Goal: Transaction & Acquisition: Subscribe to service/newsletter

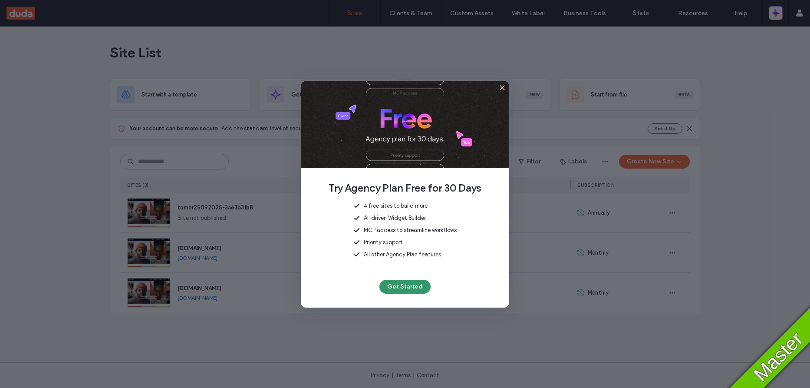
click at [399, 288] on button "Get Started" at bounding box center [404, 287] width 51 height 14
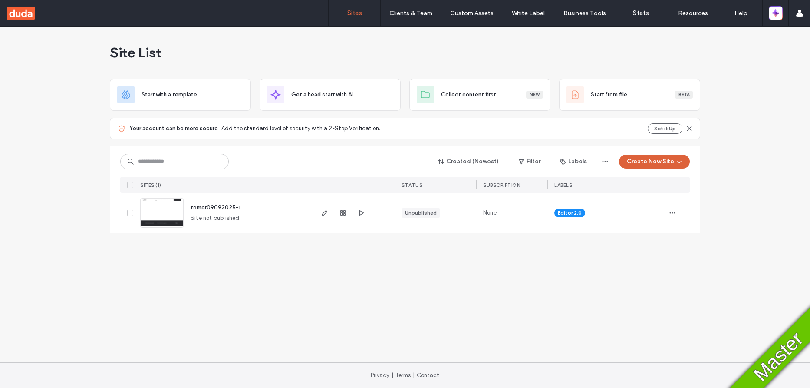
click at [666, 164] on button "Create New Site" at bounding box center [654, 162] width 71 height 14
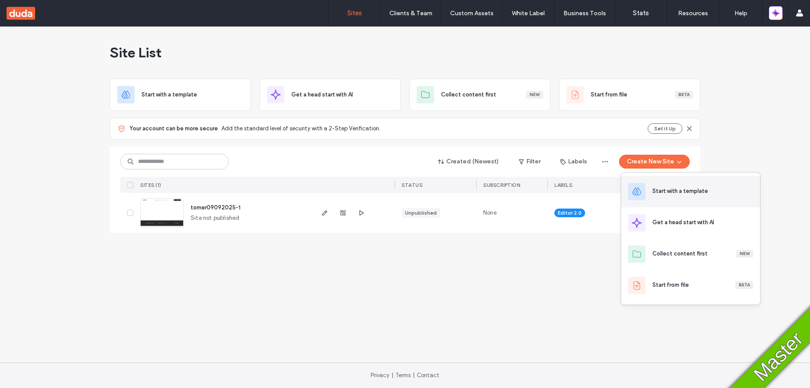
click at [650, 186] on div "Start with a template" at bounding box center [690, 191] width 139 height 31
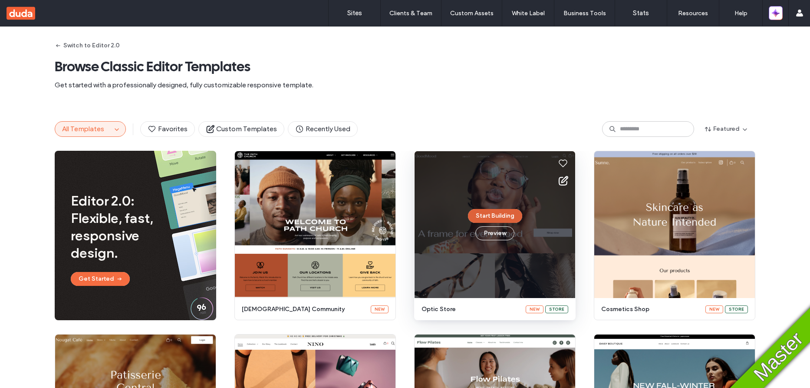
click at [489, 218] on button "Start Building" at bounding box center [495, 216] width 54 height 14
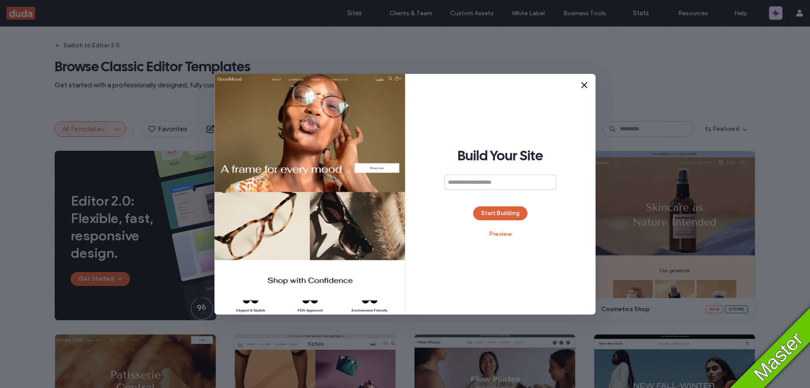
click at [493, 214] on button "Start Building" at bounding box center [500, 213] width 54 height 14
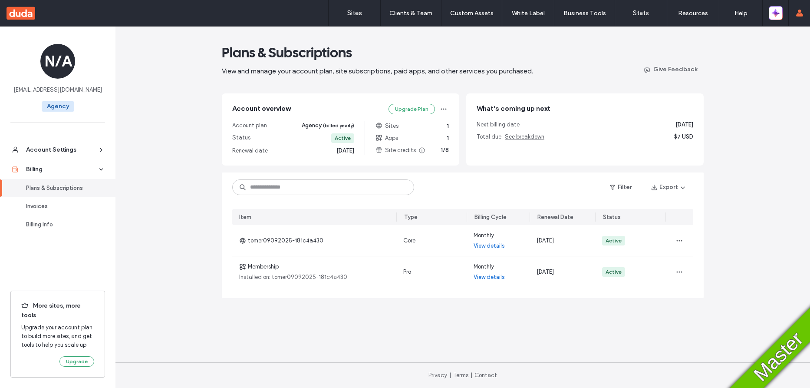
click at [600, 69] on span "View and manage your account plan, site subscriptions, paid apps, and other ser…" at bounding box center [417, 71] width 390 height 10
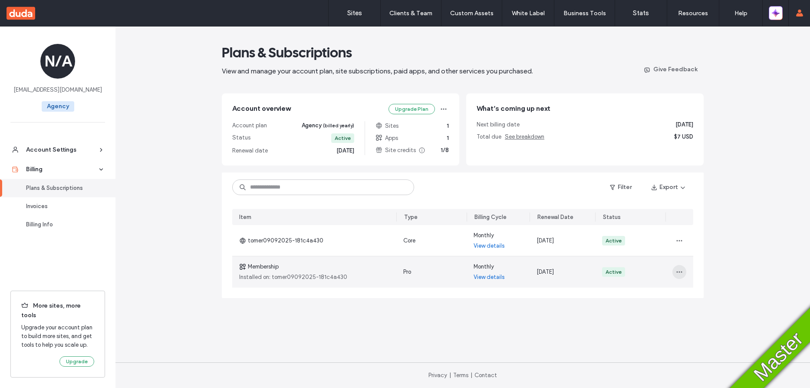
click at [681, 271] on use "button" at bounding box center [679, 271] width 6 height 1
click at [706, 312] on span "Turn Off Auto Renew" at bounding box center [706, 311] width 53 height 9
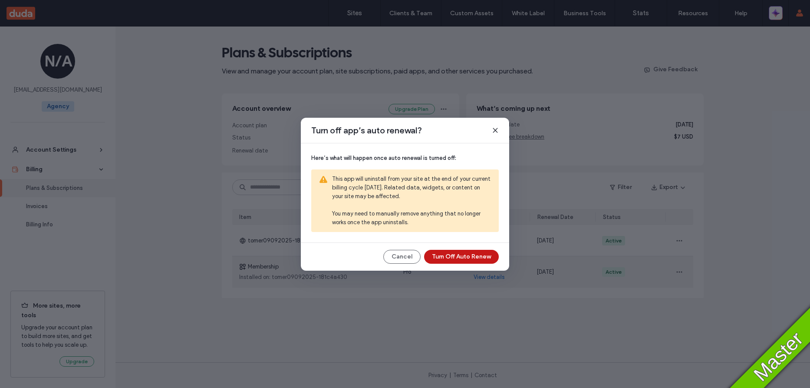
click at [462, 255] on button "Turn Off Auto Renew" at bounding box center [461, 257] width 75 height 14
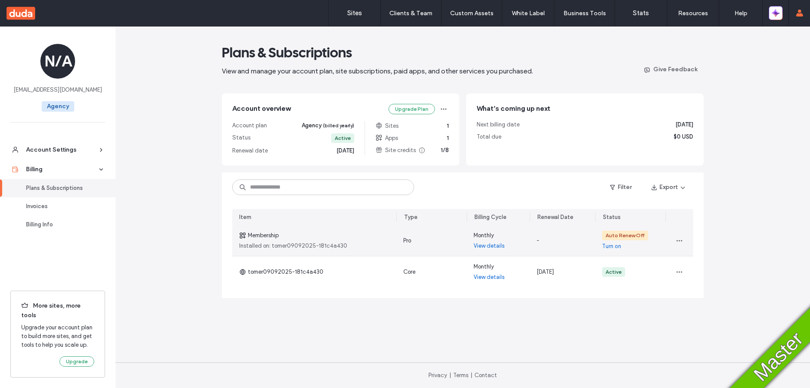
click at [491, 245] on link "View details" at bounding box center [489, 245] width 31 height 9
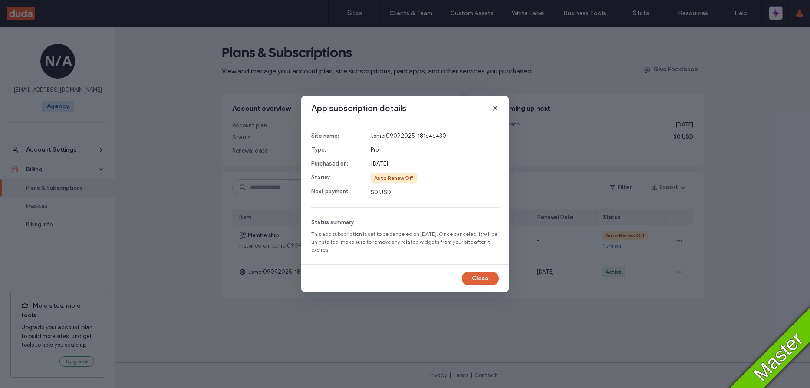
click at [479, 280] on button "Close" at bounding box center [480, 278] width 37 height 14
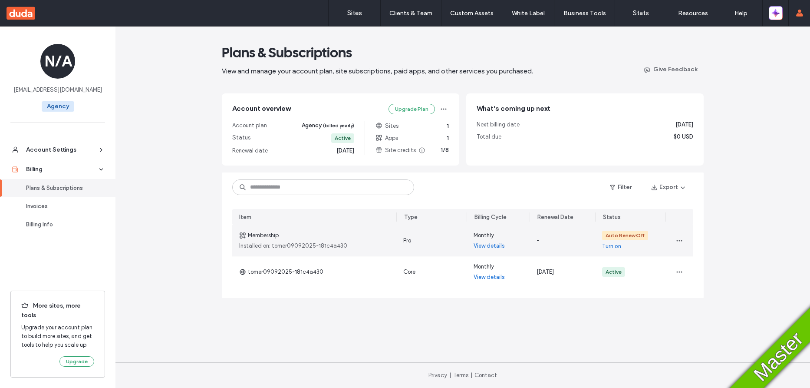
click at [601, 248] on div "Auto Renew Off Turn on" at bounding box center [630, 240] width 70 height 31
click at [611, 248] on link "Turn on" at bounding box center [611, 246] width 19 height 9
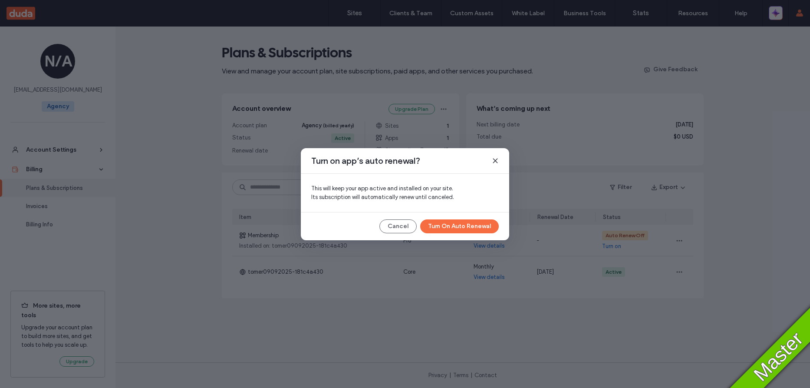
click at [492, 157] on icon at bounding box center [495, 160] width 7 height 7
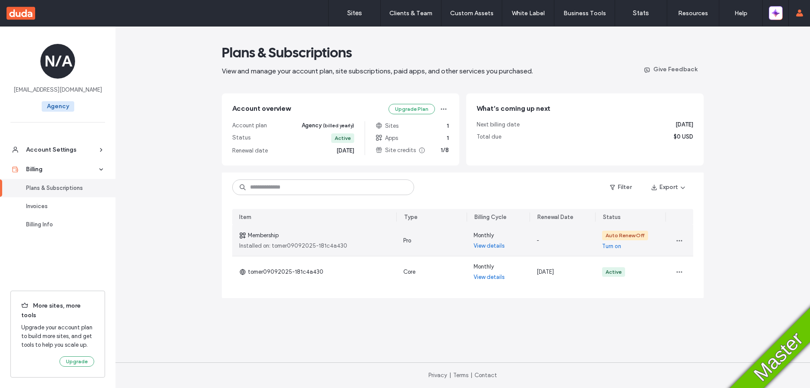
click at [691, 245] on div at bounding box center [680, 240] width 28 height 31
click at [680, 243] on icon "button" at bounding box center [679, 240] width 7 height 7
click at [694, 262] on span "View in Editor" at bounding box center [697, 263] width 34 height 9
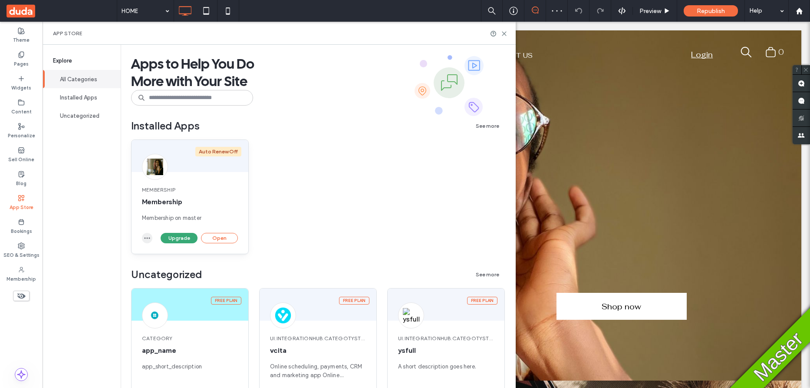
click at [144, 239] on icon "button" at bounding box center [147, 237] width 7 height 7
click at [173, 274] on span "Uninstall app" at bounding box center [167, 275] width 36 height 9
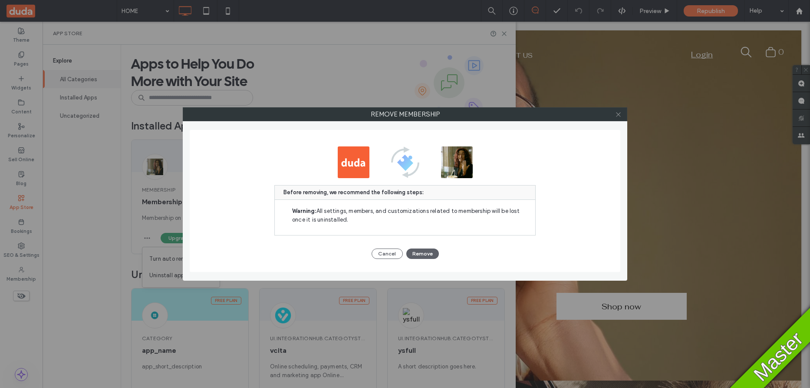
click at [619, 113] on icon at bounding box center [618, 114] width 7 height 7
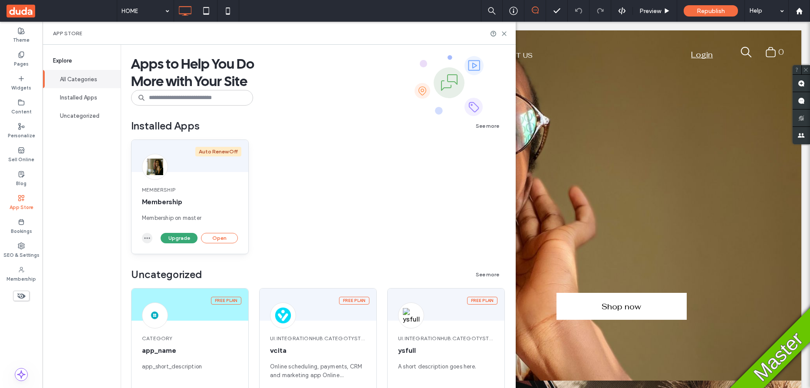
click at [145, 239] on icon "button" at bounding box center [147, 237] width 7 height 7
click at [175, 274] on span "Uninstall app" at bounding box center [167, 275] width 36 height 9
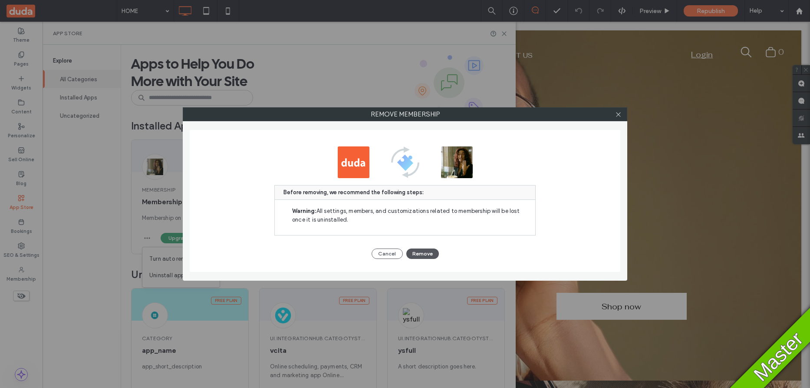
click at [423, 251] on button "Remove" at bounding box center [422, 253] width 33 height 10
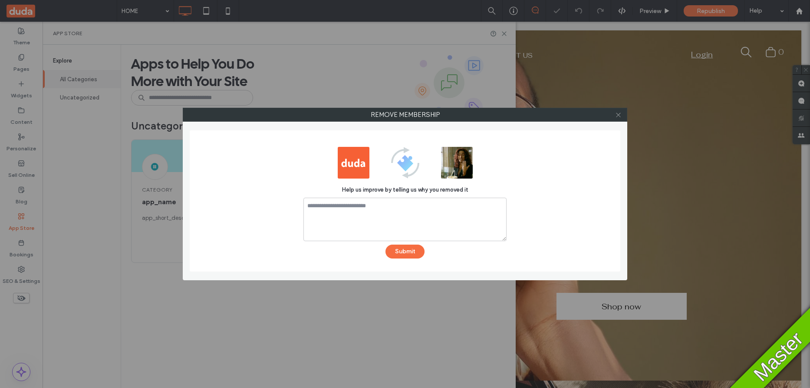
click at [619, 117] on icon at bounding box center [618, 115] width 7 height 7
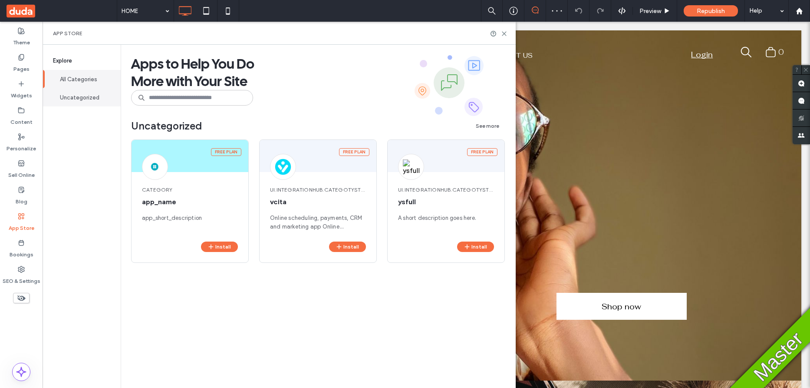
click at [68, 100] on button "Uncategorized" at bounding box center [82, 97] width 78 height 18
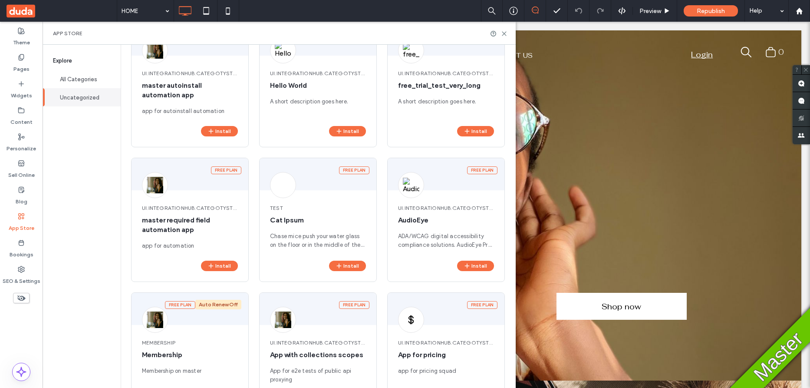
scroll to position [398, 0]
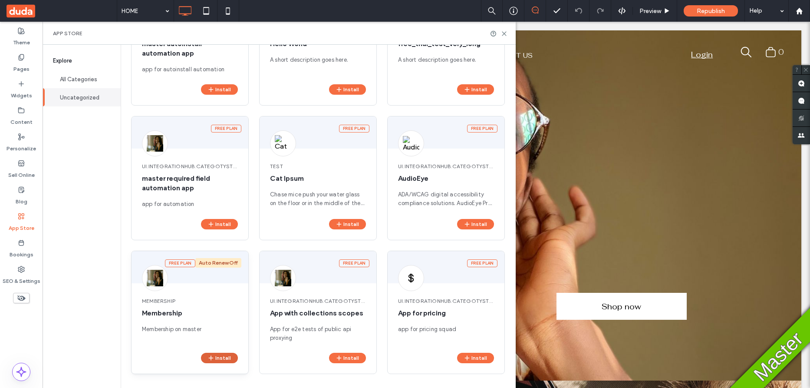
click at [218, 358] on button "Install" at bounding box center [219, 358] width 37 height 10
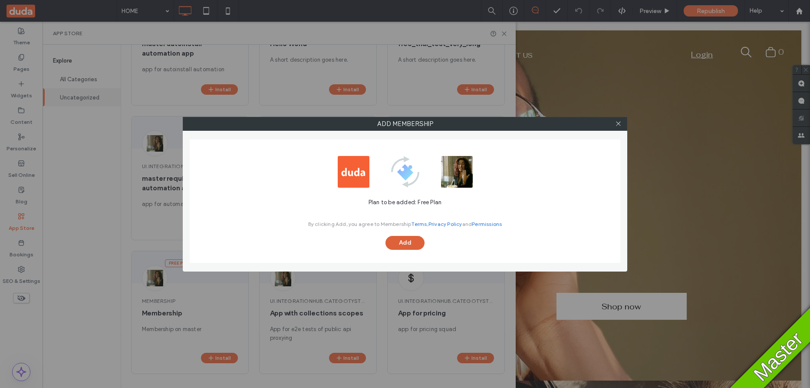
click at [417, 241] on button "Add" at bounding box center [405, 243] width 39 height 14
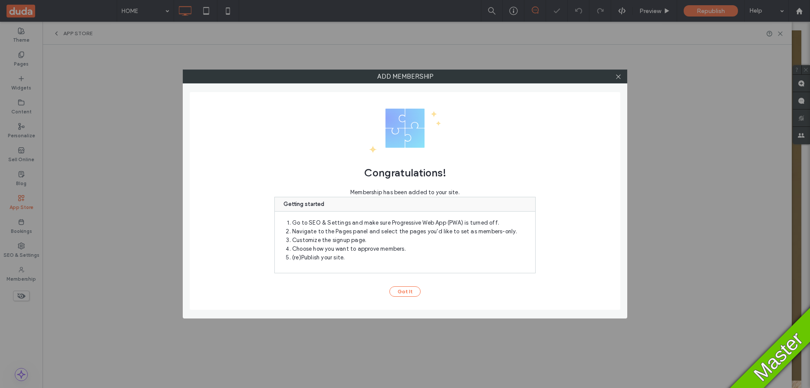
scroll to position [0, 0]
click at [617, 76] on use at bounding box center [618, 76] width 4 height 4
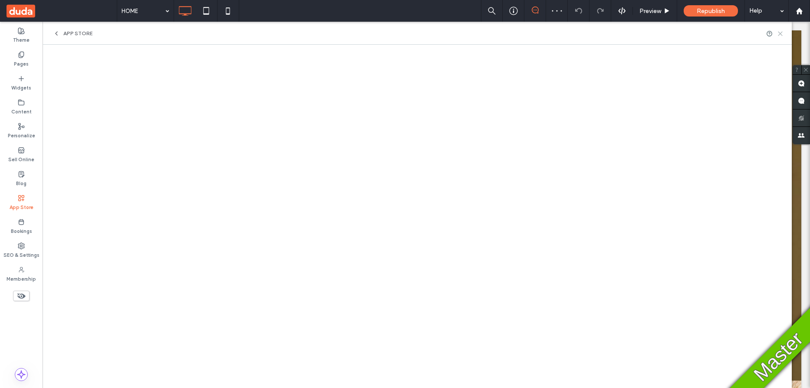
click at [782, 34] on icon at bounding box center [780, 33] width 7 height 7
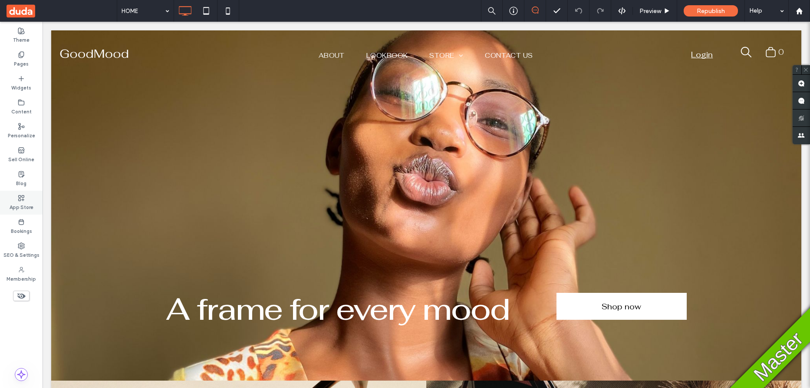
click at [22, 195] on icon at bounding box center [21, 198] width 7 height 7
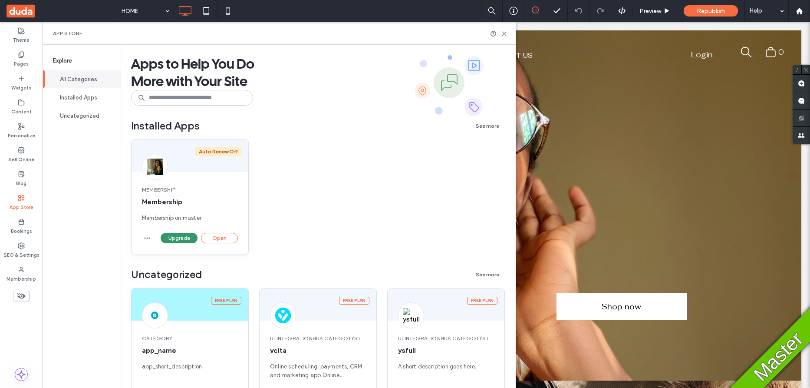
click at [178, 239] on button "Upgrade" at bounding box center [179, 238] width 37 height 10
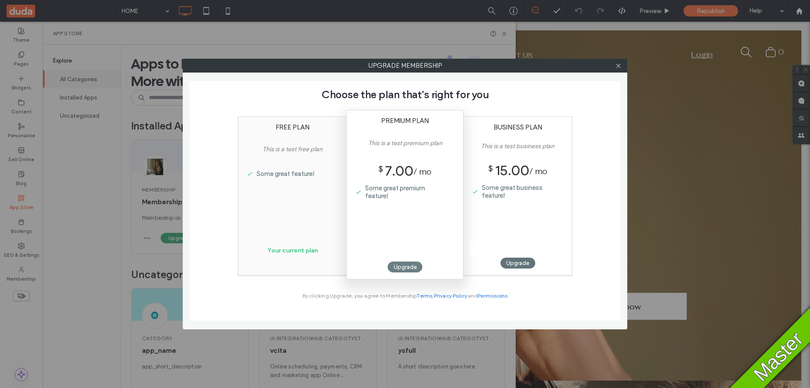
click at [397, 267] on div "Upgrade" at bounding box center [405, 266] width 35 height 11
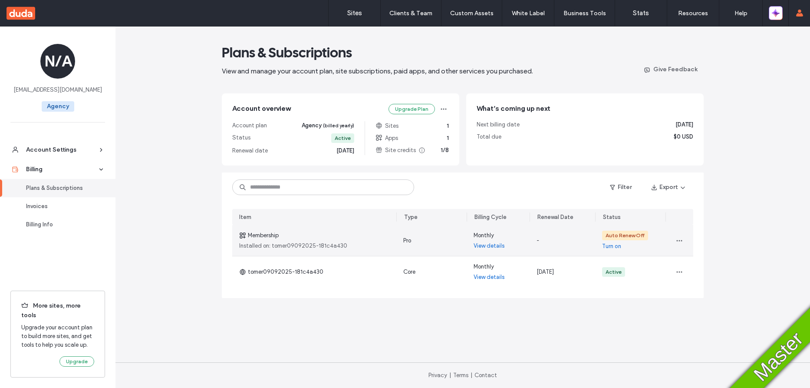
click at [488, 247] on link "View details" at bounding box center [489, 245] width 31 height 9
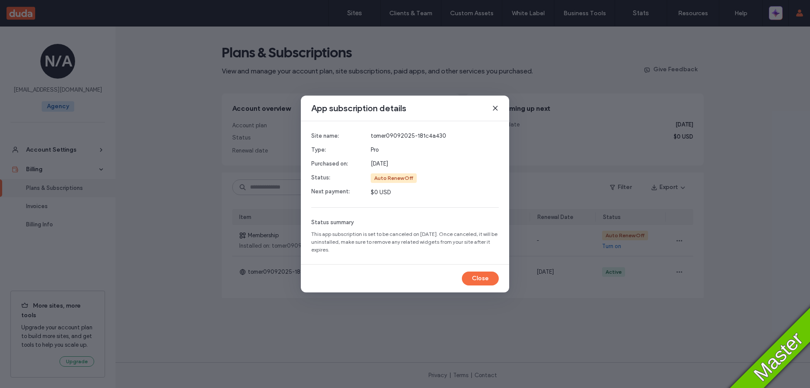
click at [496, 107] on icon at bounding box center [495, 108] width 7 height 7
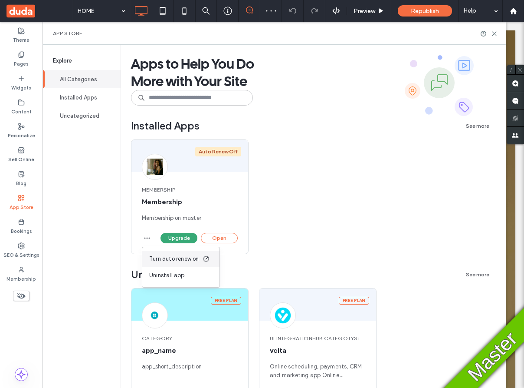
click at [162, 259] on span "Turn auto renew on" at bounding box center [174, 258] width 50 height 9
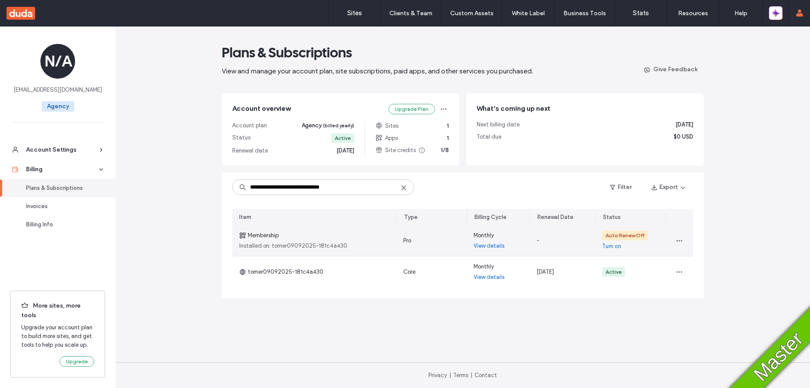
click at [613, 247] on link "Turn on" at bounding box center [611, 246] width 19 height 9
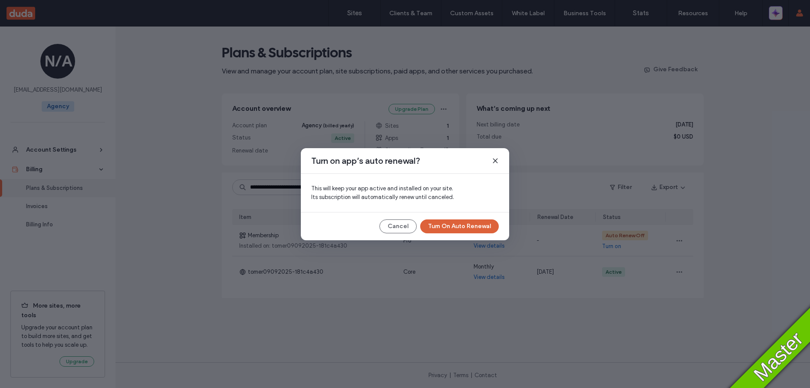
click at [469, 228] on button "Turn On Auto Renewal" at bounding box center [459, 226] width 79 height 14
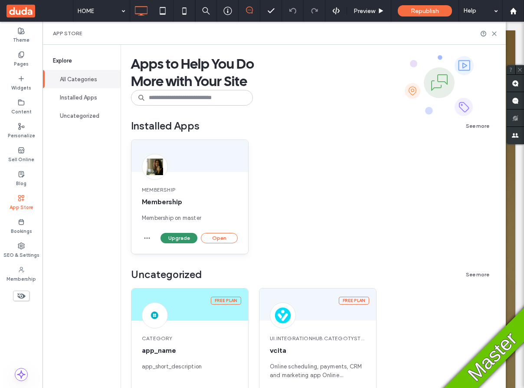
click at [171, 240] on button "Upgrade" at bounding box center [179, 238] width 37 height 10
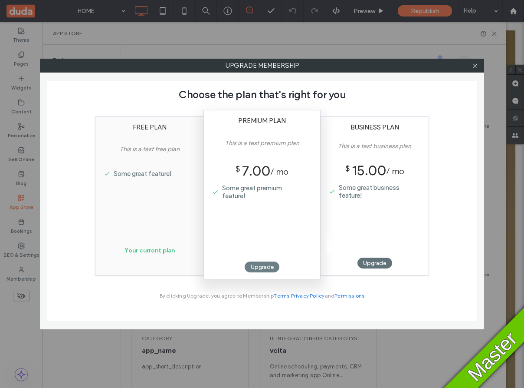
click at [256, 268] on div "Upgrade" at bounding box center [262, 266] width 35 height 11
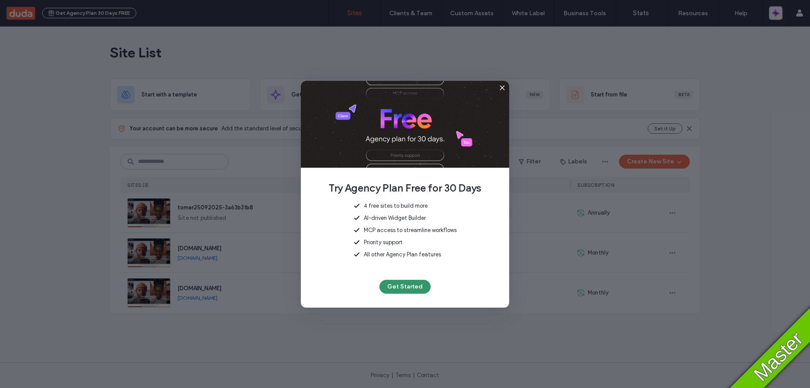
click at [410, 287] on button "Get Started" at bounding box center [404, 287] width 51 height 14
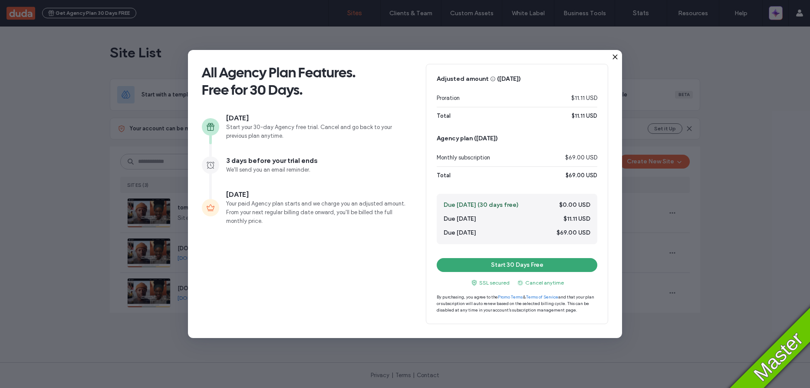
click at [616, 57] on icon at bounding box center [615, 56] width 7 height 7
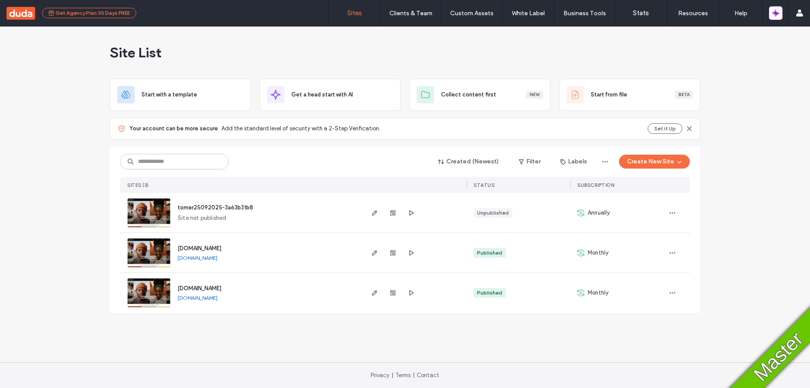
click at [92, 13] on button "Get Agency Plan 30 Days FREE" at bounding box center [89, 13] width 94 height 10
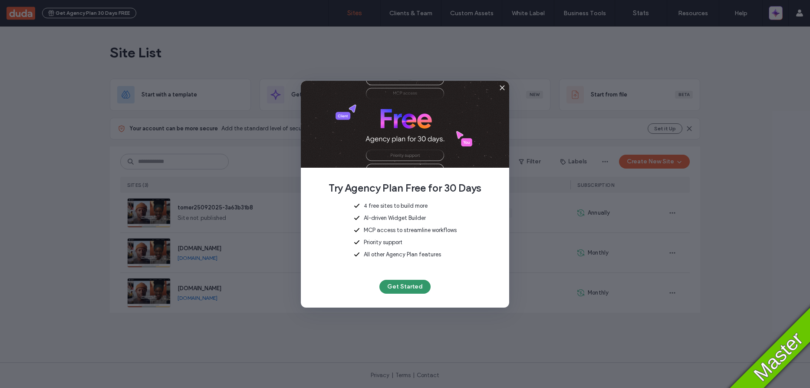
click at [407, 284] on button "Get Started" at bounding box center [404, 287] width 51 height 14
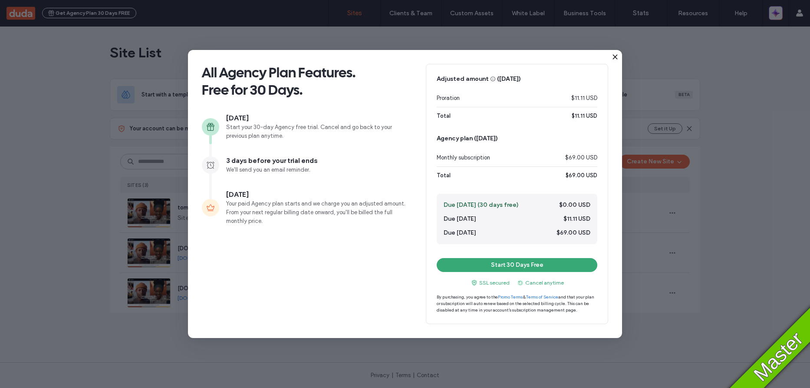
drag, startPoint x: 227, startPoint y: 195, endPoint x: 290, endPoint y: 195, distance: 62.5
click at [290, 195] on span "November 14, 2025" at bounding box center [316, 195] width 181 height 10
drag, startPoint x: 476, startPoint y: 138, endPoint x: 513, endPoint y: 139, distance: 36.9
click at [498, 139] on span "Agency plan ( November 25, 2025 )" at bounding box center [467, 138] width 61 height 9
click at [498, 140] on span "Agency plan ( November 25, 2025 )" at bounding box center [467, 138] width 61 height 9
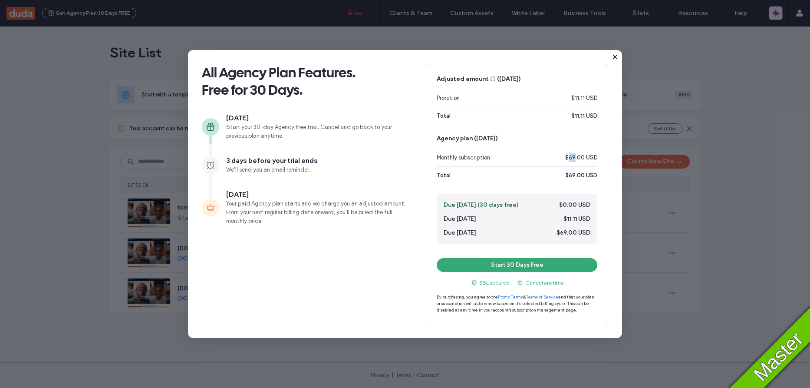
click at [576, 158] on span "$69.00 USD" at bounding box center [581, 157] width 32 height 9
drag, startPoint x: 446, startPoint y: 205, endPoint x: 503, endPoint y: 209, distance: 57.0
click at [503, 209] on span "Due today (30 days free)" at bounding box center [481, 205] width 75 height 9
drag, startPoint x: 561, startPoint y: 234, endPoint x: 567, endPoint y: 234, distance: 6.5
click at [567, 234] on span "$69.00 USD" at bounding box center [574, 232] width 34 height 9
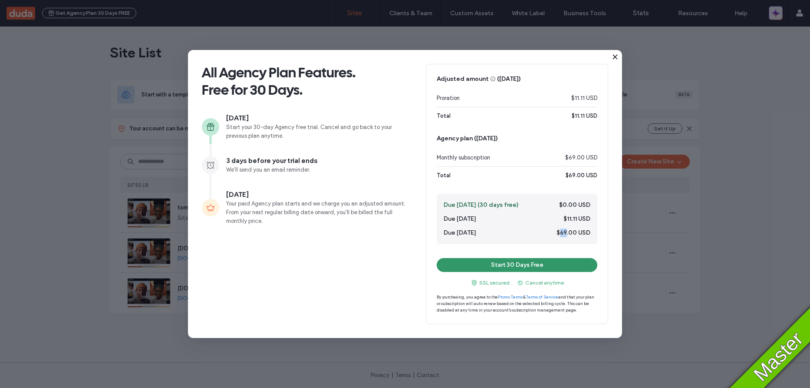
click at [514, 266] on button "Start 30 Days Free" at bounding box center [517, 265] width 161 height 14
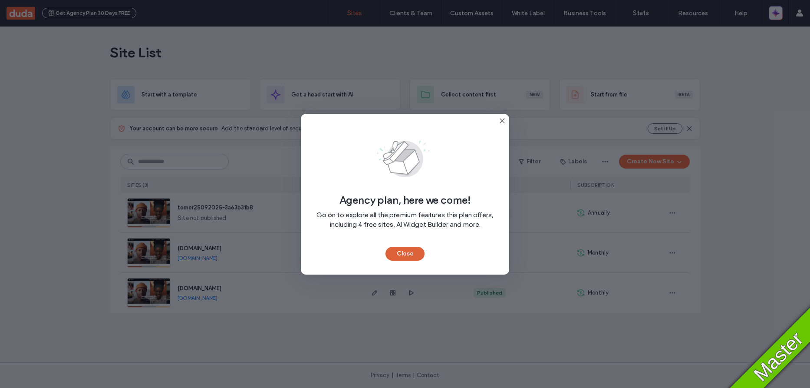
click at [406, 256] on button "Close" at bounding box center [405, 254] width 39 height 14
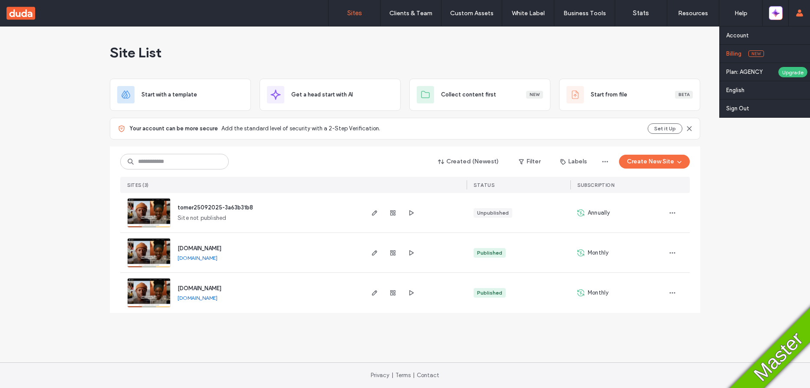
click at [735, 57] on link "Billing New" at bounding box center [768, 54] width 84 height 18
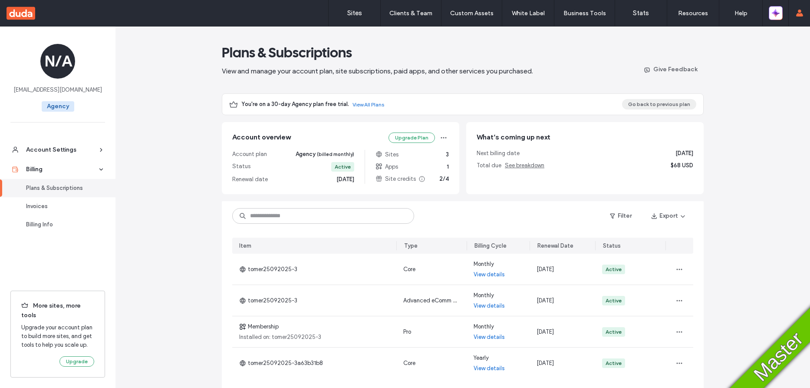
click at [646, 102] on button "Go back to previous plan" at bounding box center [659, 104] width 74 height 10
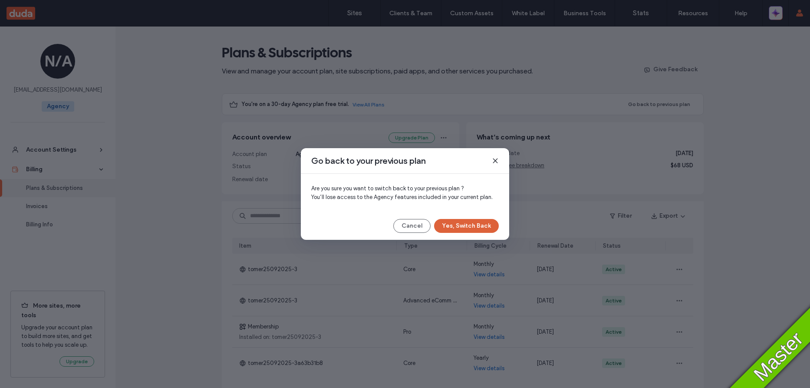
click at [465, 226] on button "Yes, Switch Back" at bounding box center [466, 226] width 65 height 14
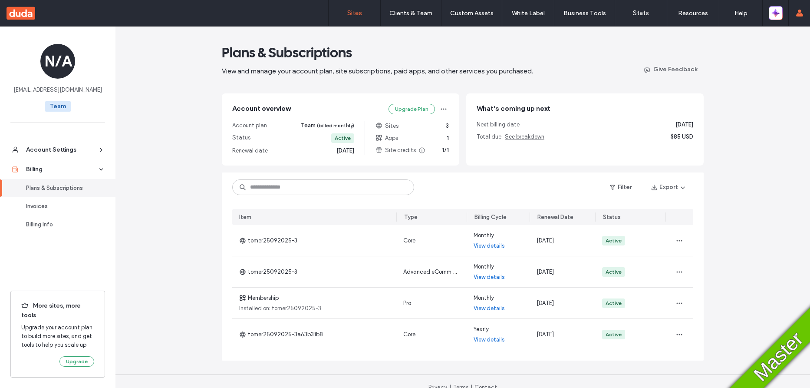
click at [351, 13] on label "Sites" at bounding box center [354, 13] width 15 height 8
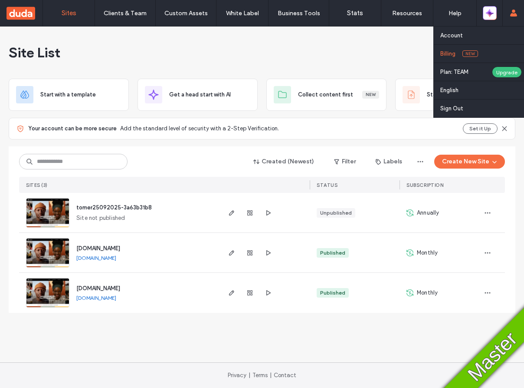
click at [447, 55] on label "Billing" at bounding box center [448, 53] width 15 height 7
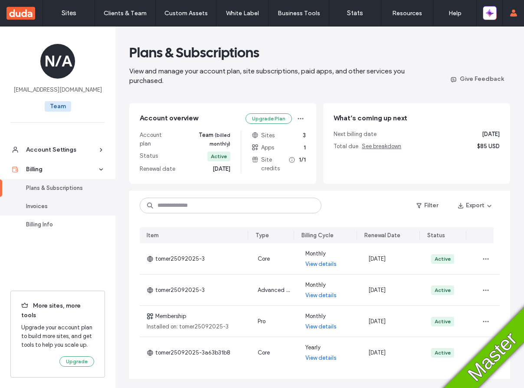
click at [46, 206] on div "Invoices" at bounding box center [61, 206] width 71 height 9
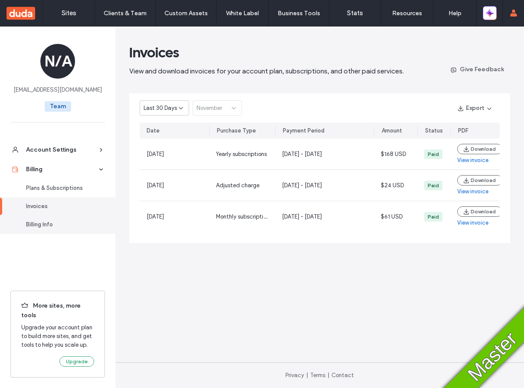
click at [46, 225] on div "Billing Info" at bounding box center [61, 224] width 71 height 9
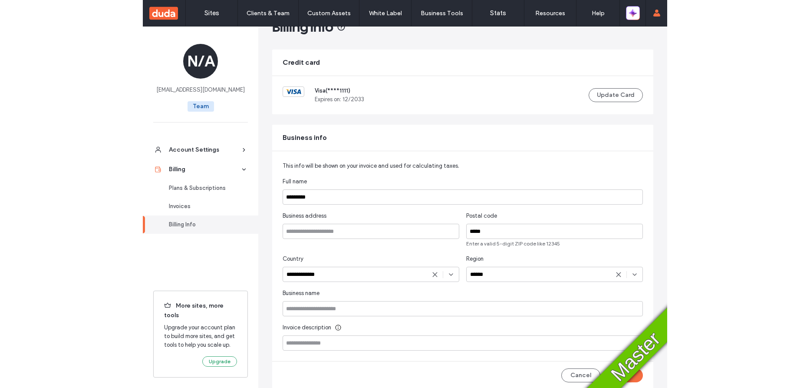
scroll to position [36, 0]
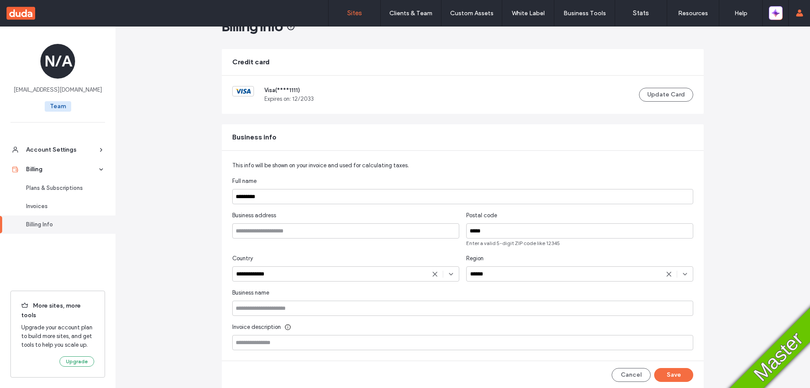
click at [367, 12] on link "Sites" at bounding box center [355, 13] width 52 height 26
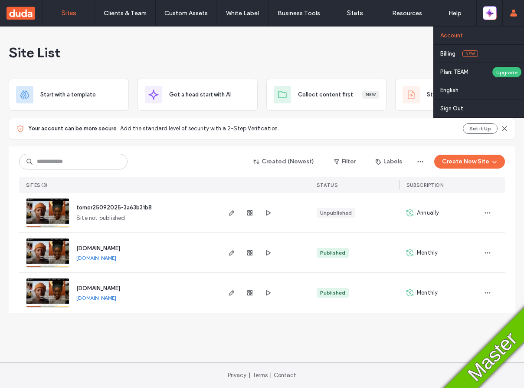
click at [462, 36] on label "Account" at bounding box center [452, 35] width 23 height 7
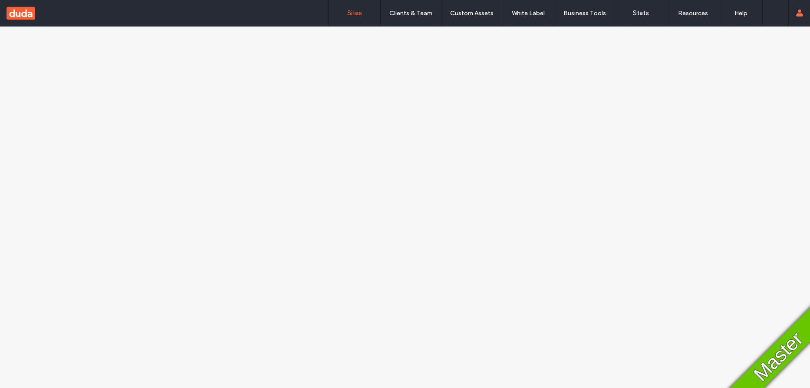
click at [353, 17] on link "Sites" at bounding box center [355, 13] width 52 height 26
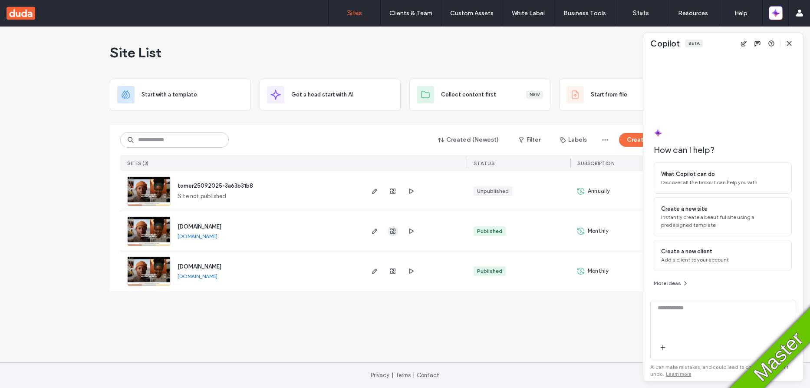
click at [394, 232] on icon "button" at bounding box center [392, 231] width 7 height 7
